Goal: Go to known website: Go to known website

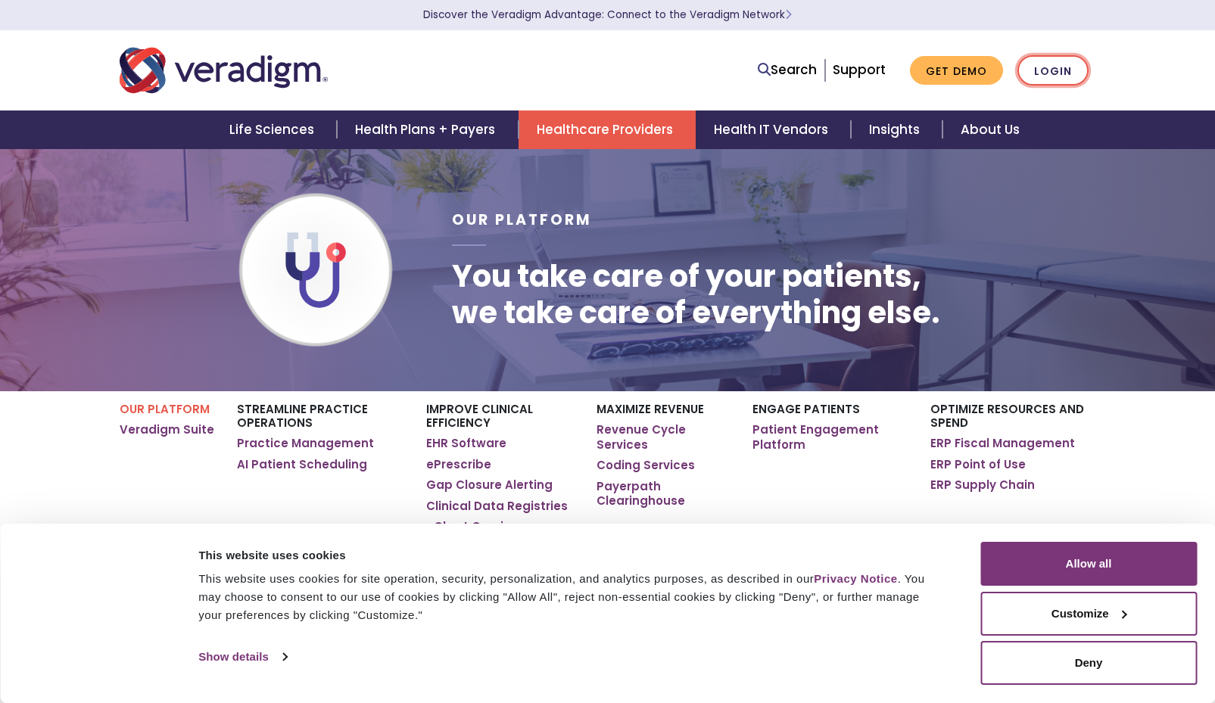
click at [1038, 70] on link "Login" at bounding box center [1052, 70] width 71 height 31
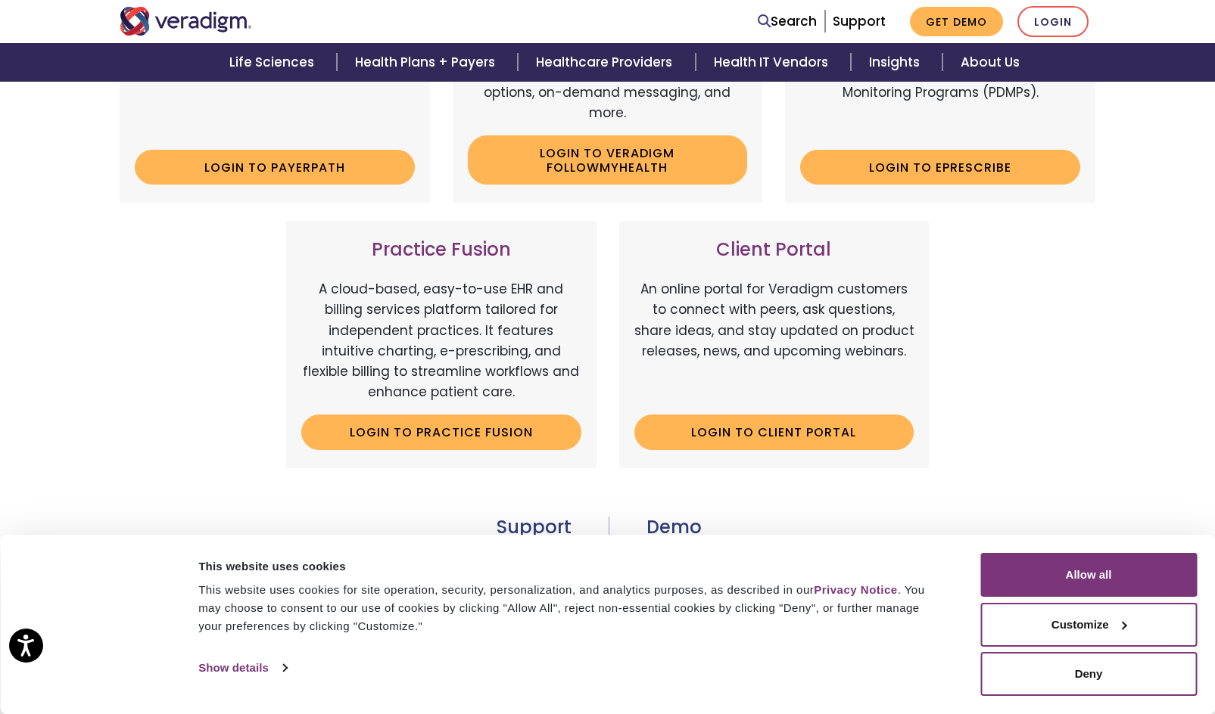
scroll to position [303, 0]
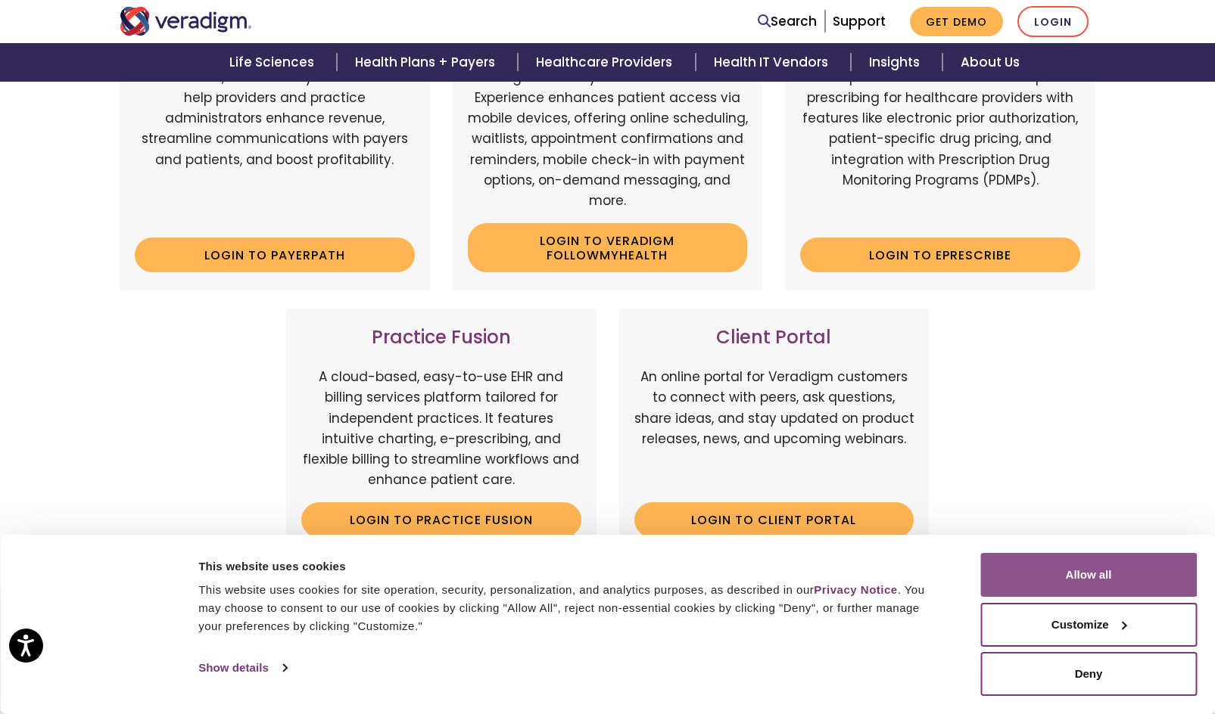
click at [1092, 563] on button "Allow all" at bounding box center [1088, 575] width 216 height 44
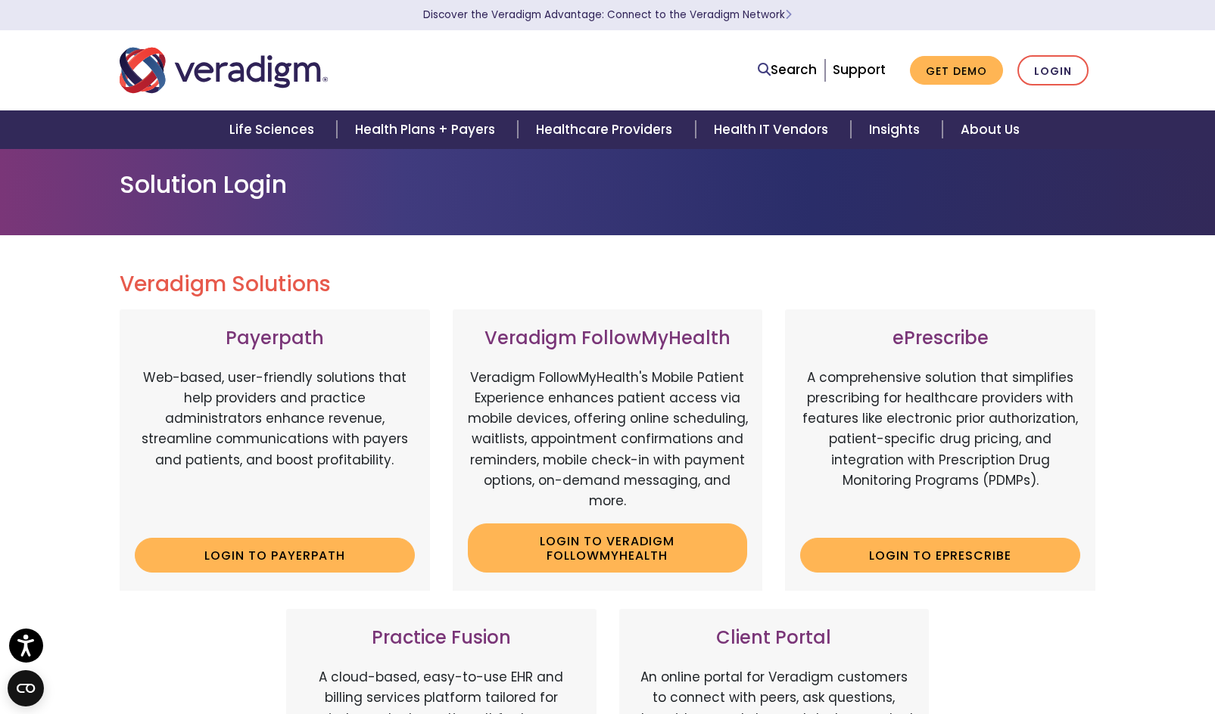
scroll to position [0, 0]
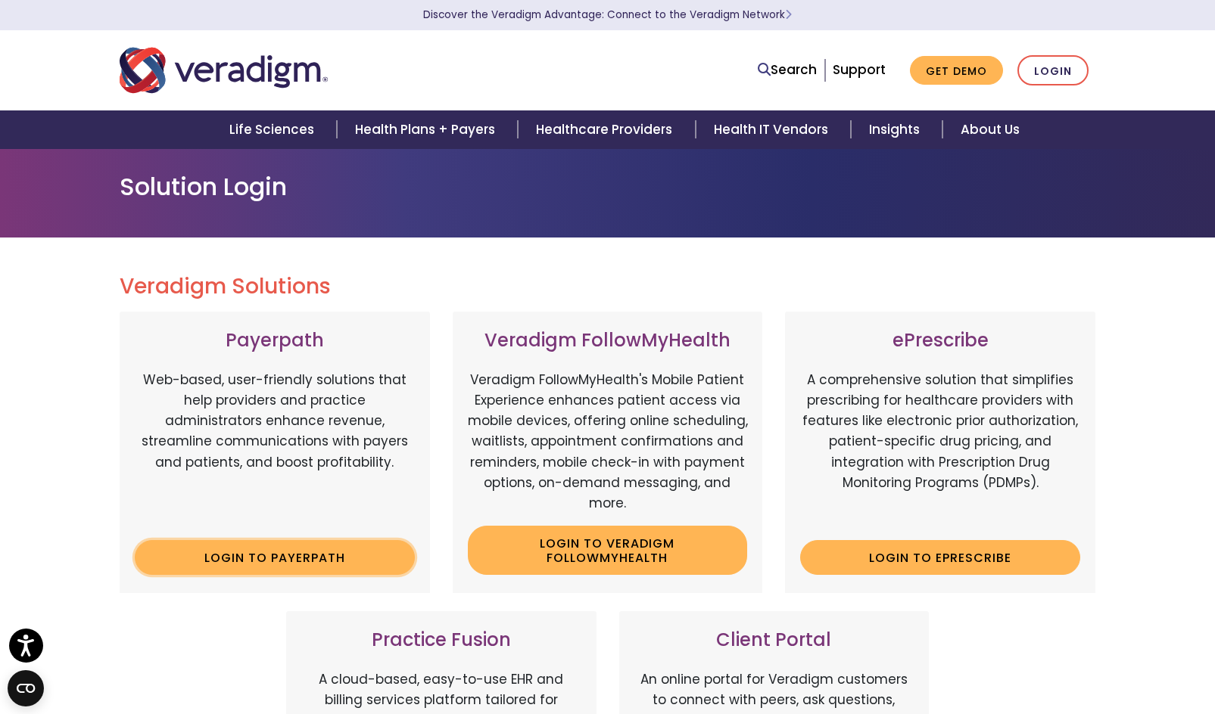
click at [279, 553] on link "Login to Payerpath" at bounding box center [275, 557] width 280 height 35
